Goal: Find specific fact: Find specific fact

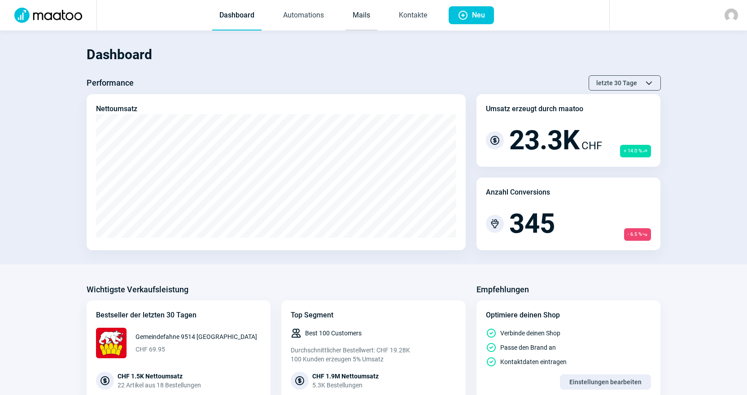
click at [357, 14] on link "Mails" at bounding box center [361, 16] width 32 height 30
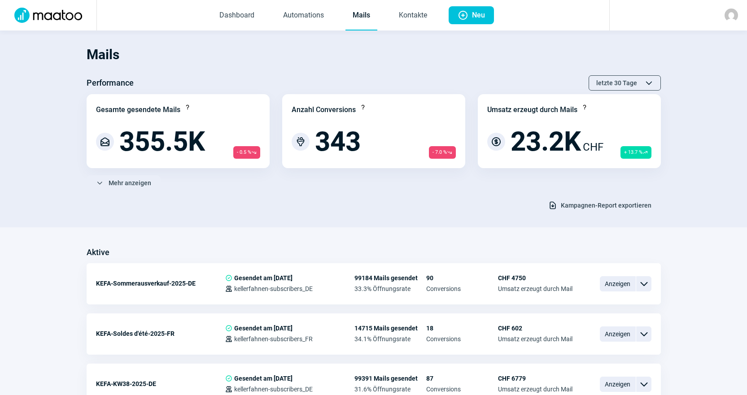
click at [631, 208] on span "Kampagnen-Report exportieren" at bounding box center [606, 205] width 91 height 14
click at [610, 210] on span "Loading icon Exportiert..." at bounding box center [628, 205] width 46 height 14
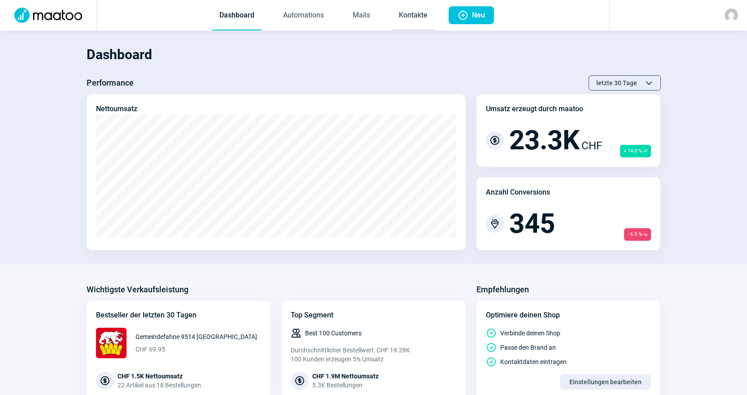
click at [410, 22] on link "Kontakte" at bounding box center [413, 16] width 43 height 30
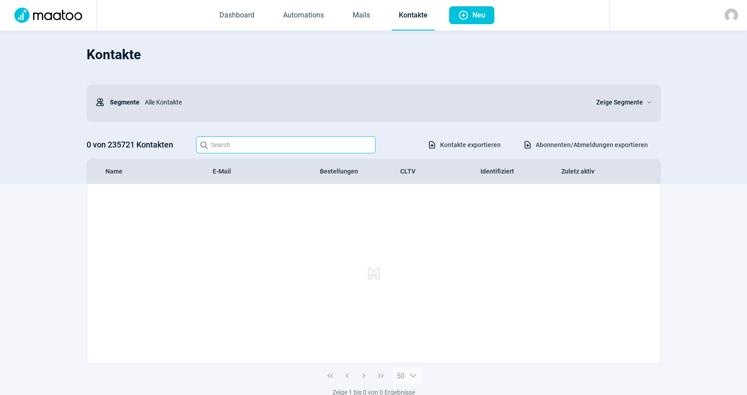
click at [243, 150] on input "Search icon" at bounding box center [285, 144] width 179 height 17
paste input "sabrue@bluewin.ch"
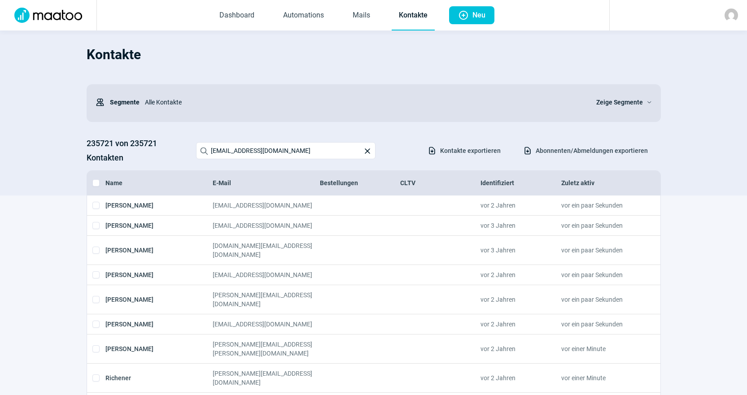
click at [326, 138] on div "235721 von 235721 Kontakten Search icon sabrue@bluewin.ch X icon Download icon …" at bounding box center [374, 150] width 574 height 29
click at [322, 149] on input "sabrue@bluewin.ch" at bounding box center [285, 150] width 179 height 17
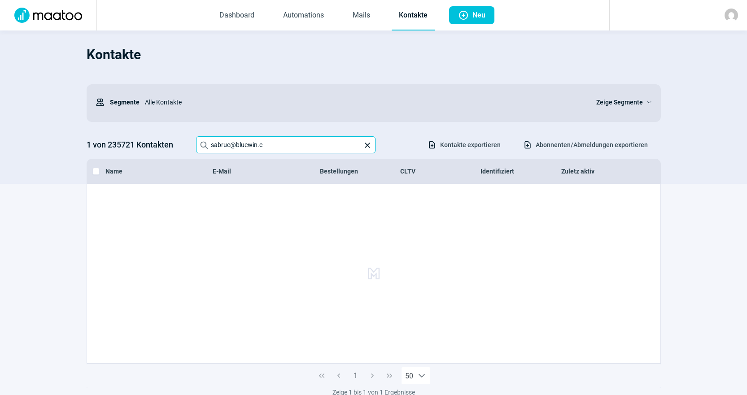
type input "sabrue@bluewin.ch"
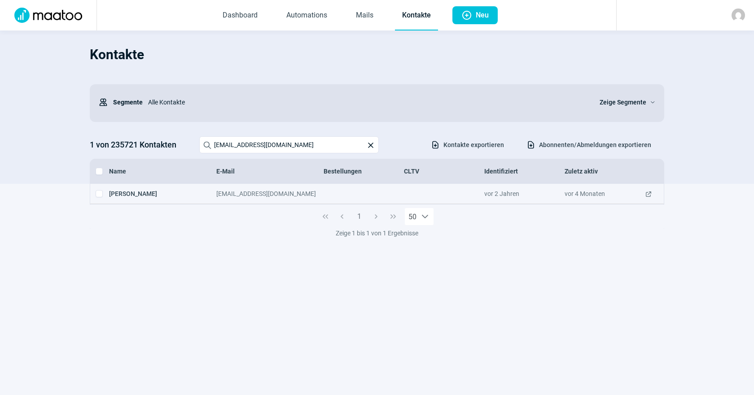
click at [648, 193] on span "ExternalLink icon" at bounding box center [648, 193] width 7 height 9
click at [362, 20] on link "Mails" at bounding box center [365, 16] width 32 height 30
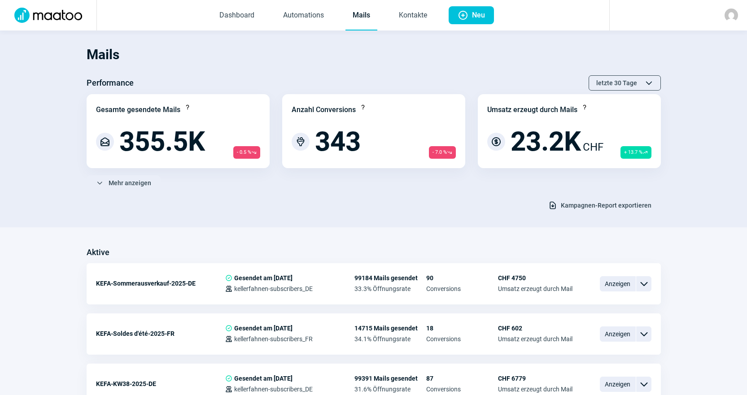
click at [414, 48] on h1 "Mails" at bounding box center [374, 54] width 574 height 31
click at [635, 199] on span "Kampagnen-Report exportieren" at bounding box center [606, 205] width 91 height 14
drag, startPoint x: 280, startPoint y: 209, endPoint x: 598, endPoint y: 158, distance: 322.1
click at [280, 209] on div "Download icon Kampagnen-Report exportieren" at bounding box center [374, 205] width 574 height 15
